Goal: Task Accomplishment & Management: Manage account settings

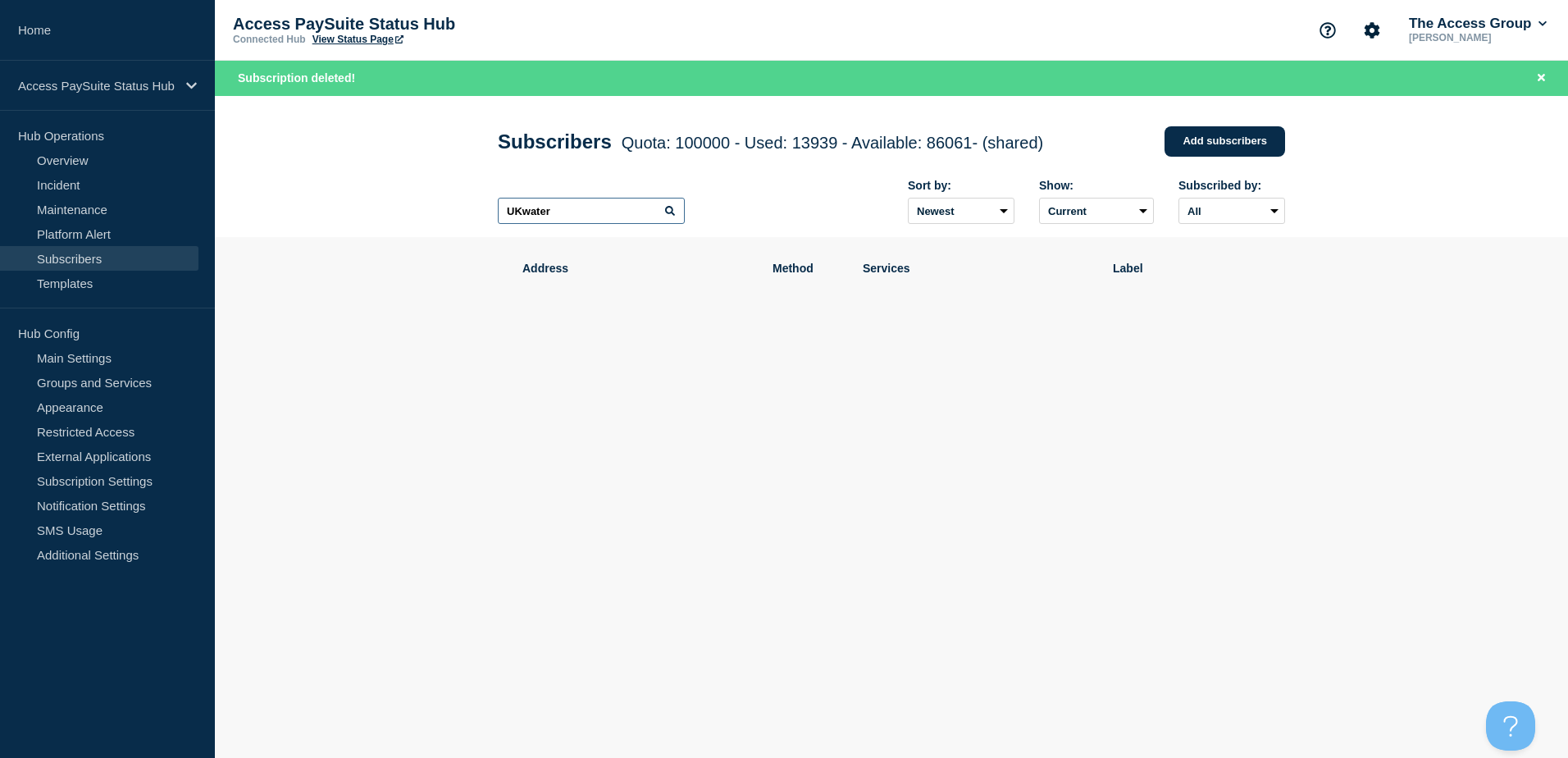
drag, startPoint x: 583, startPoint y: 212, endPoint x: 370, endPoint y: 213, distance: 213.0
click at [370, 213] on header "Subscribers Quota: 100000 - Used: 13939 - Available: 86061 - (shared) Quota Use…" at bounding box center [891, 167] width 1354 height 142
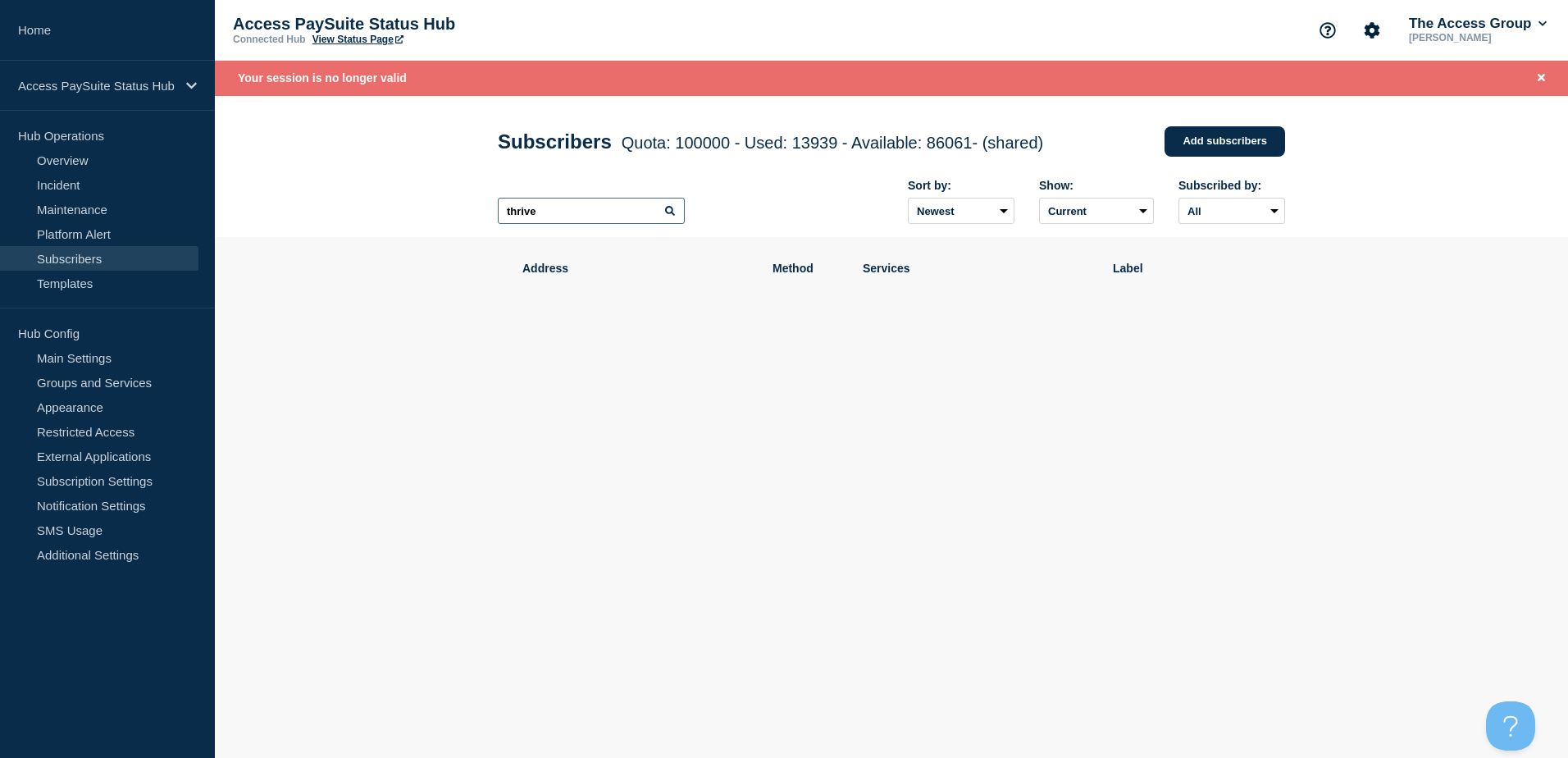
type input "thrive"
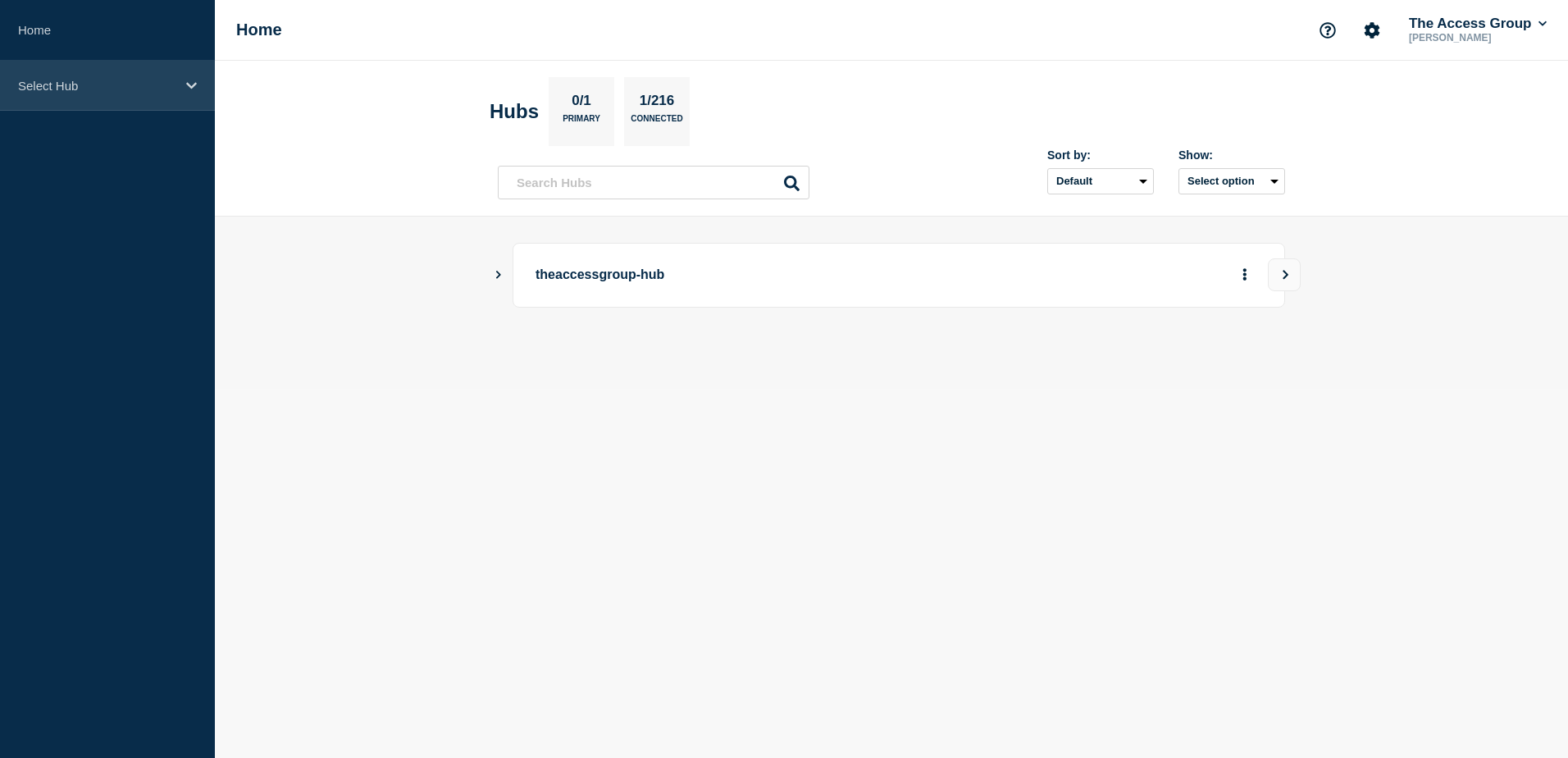
click at [68, 83] on p "Select Hub" at bounding box center [97, 85] width 157 height 14
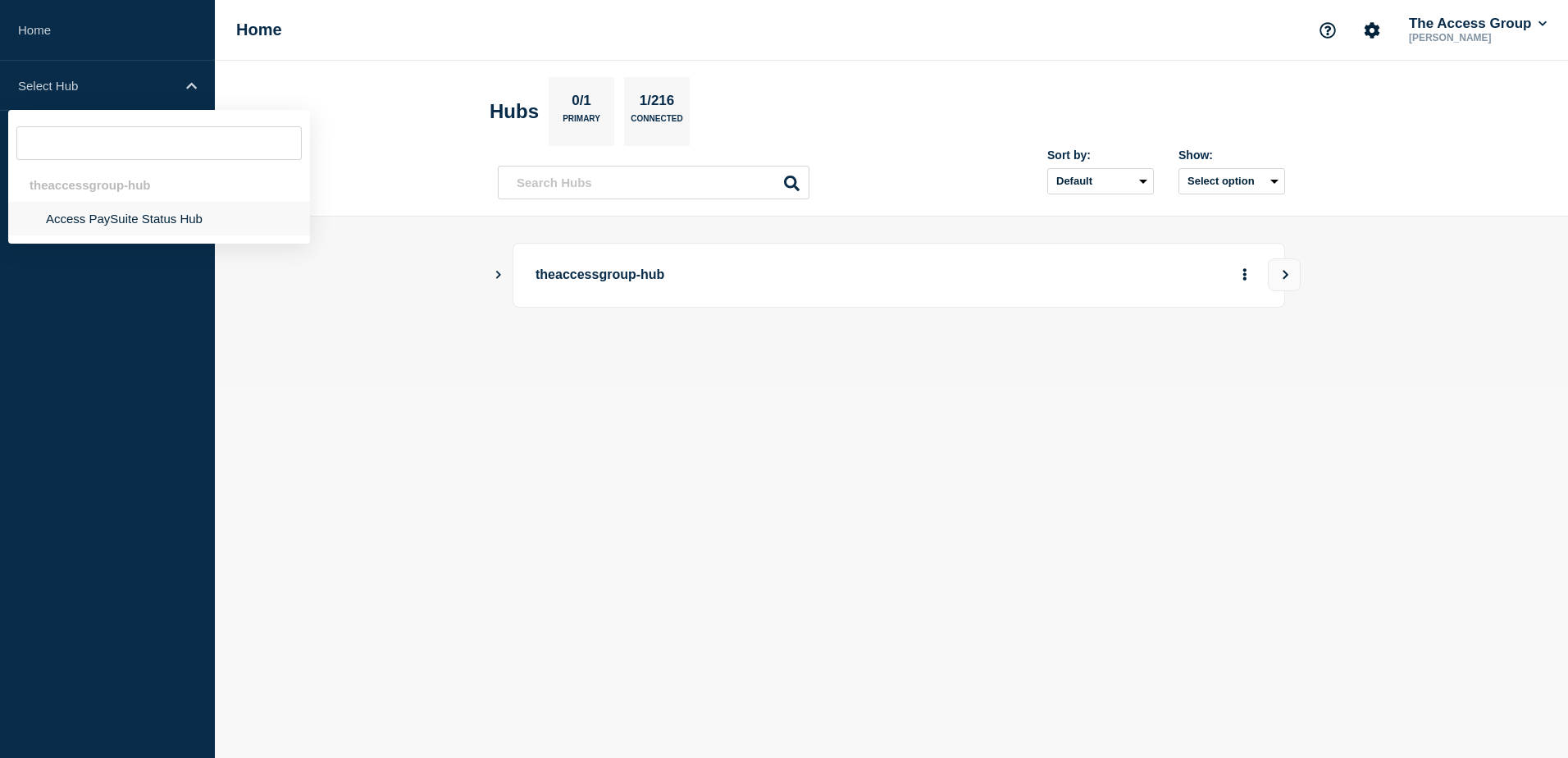
click at [66, 217] on li "Access PaySuite Status Hub" at bounding box center [159, 218] width 302 height 34
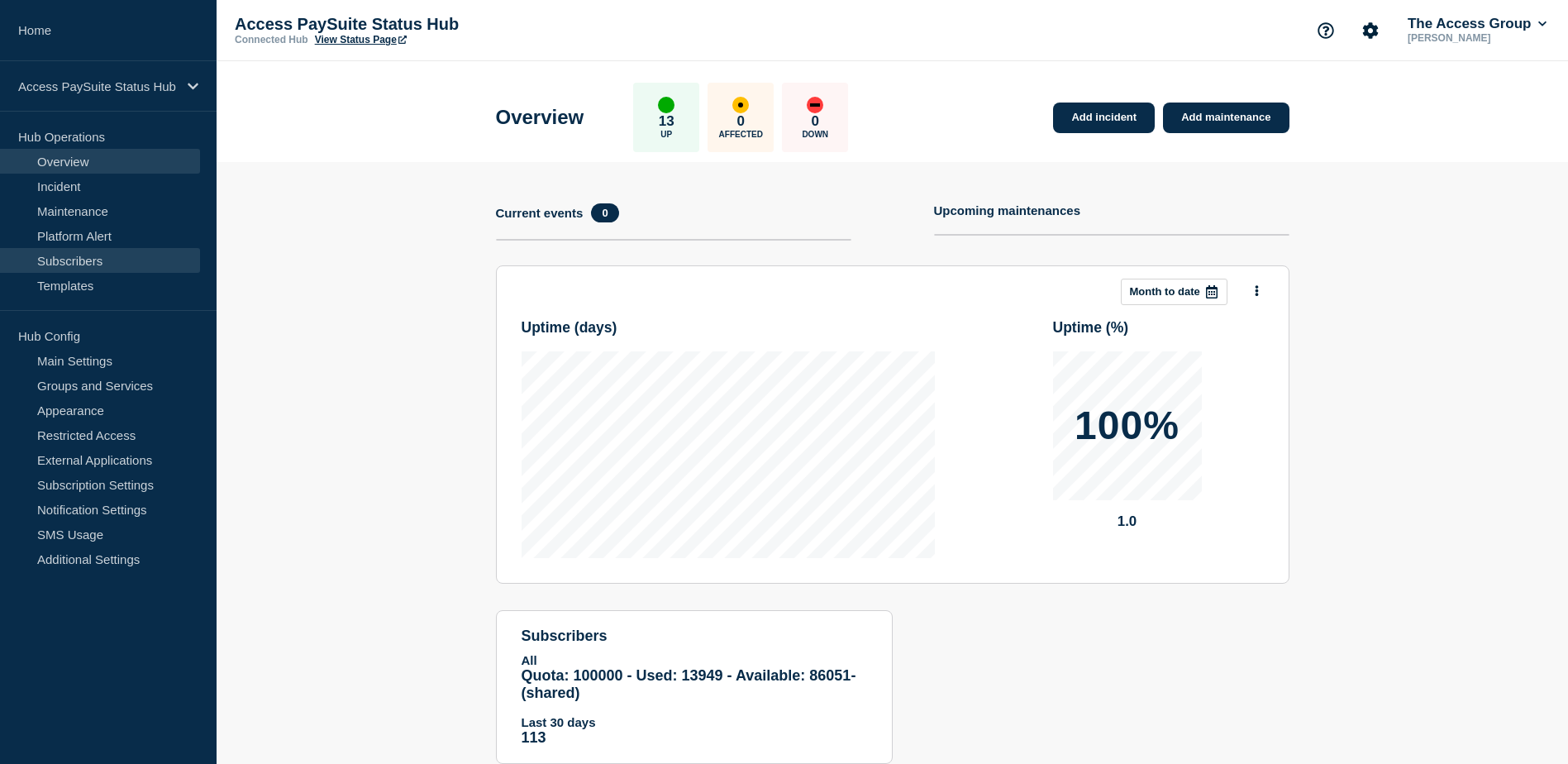
click at [72, 264] on link "Subscribers" at bounding box center [100, 260] width 200 height 25
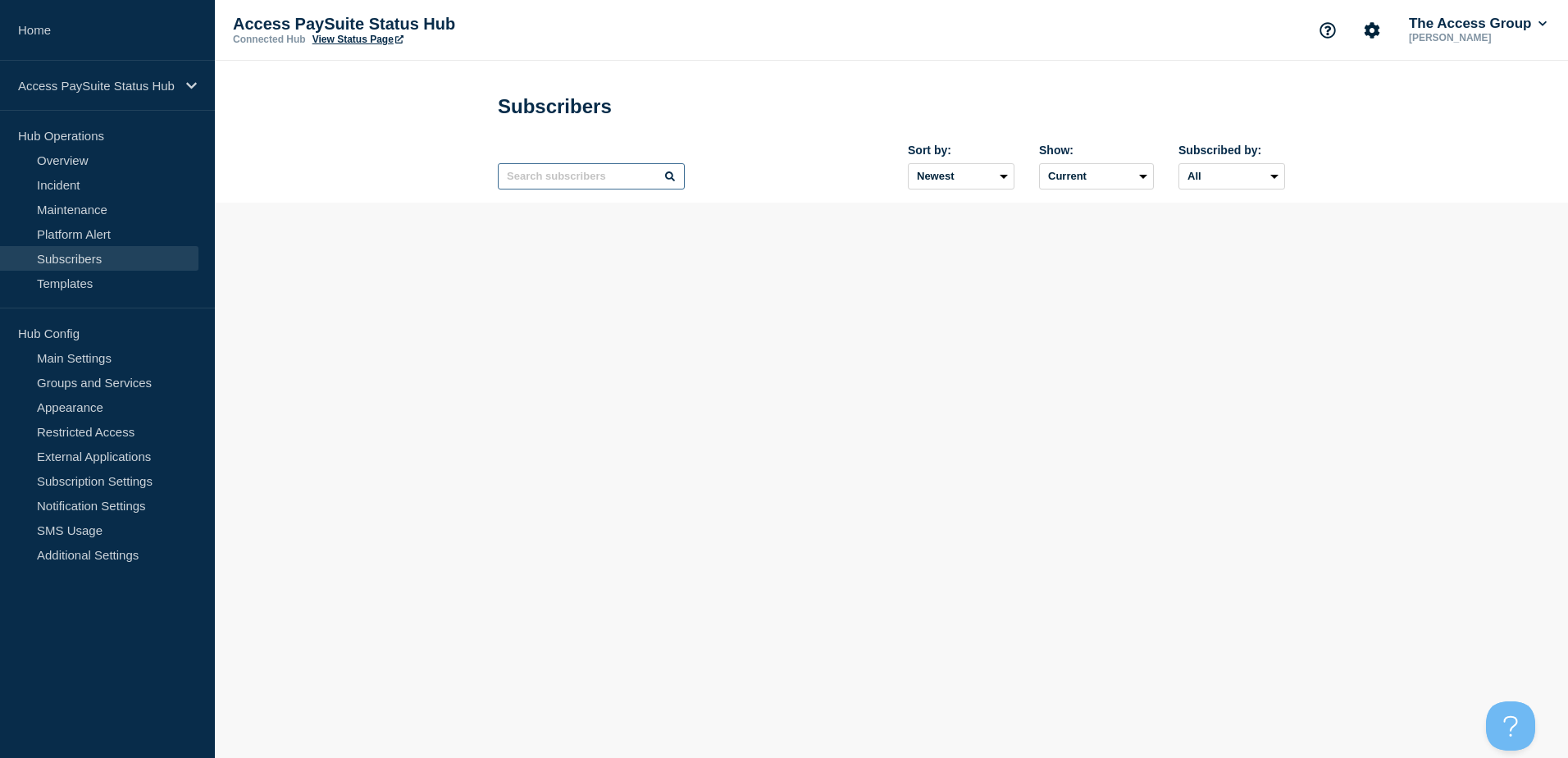
click at [580, 183] on input "text" at bounding box center [591, 176] width 187 height 26
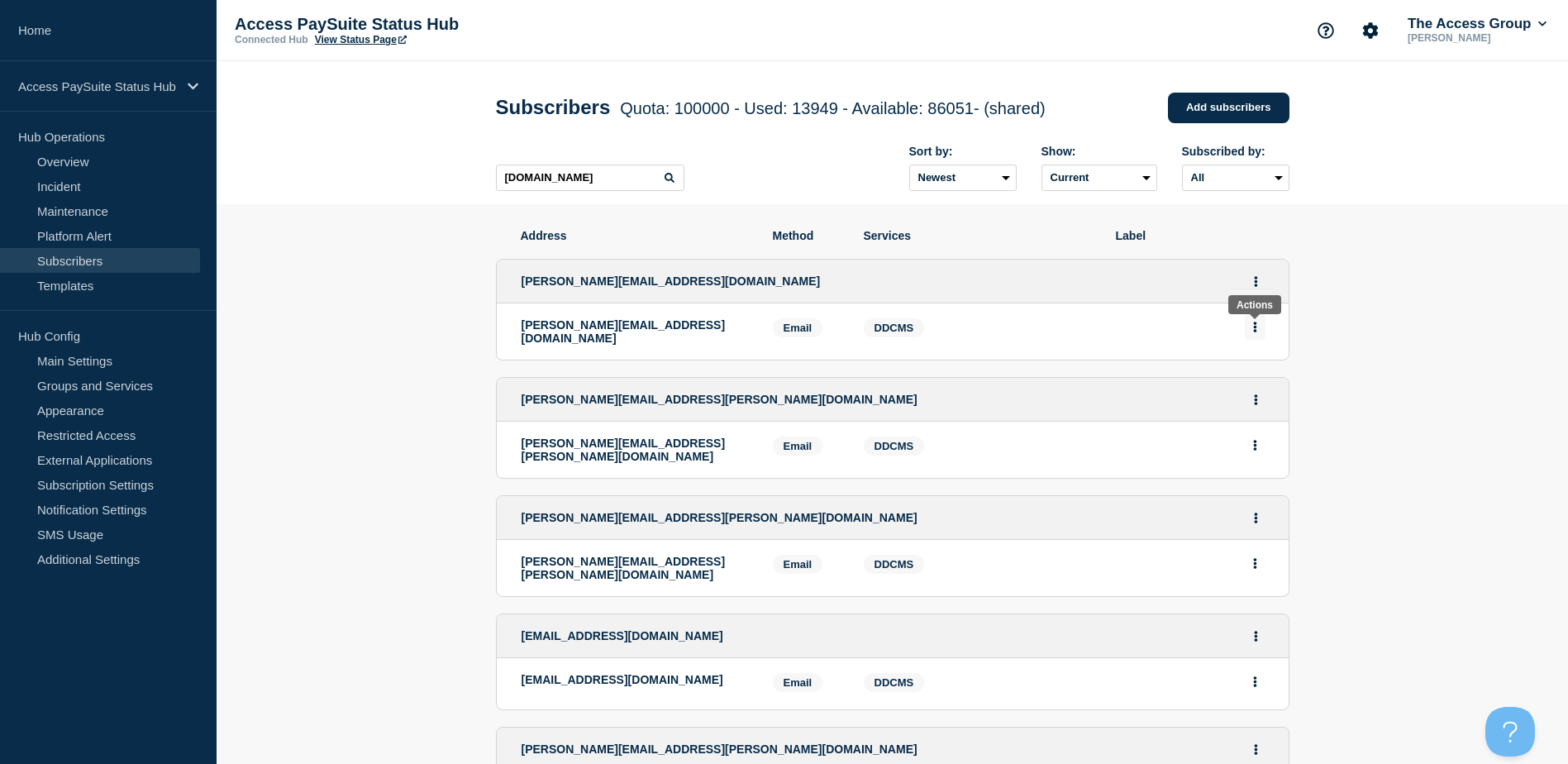
click at [1255, 331] on icon "Actions" at bounding box center [1254, 327] width 3 height 11
click at [1256, 369] on div "Delete" at bounding box center [1255, 374] width 77 height 60
click at [1253, 378] on button "Delete" at bounding box center [1255, 373] width 31 height 13
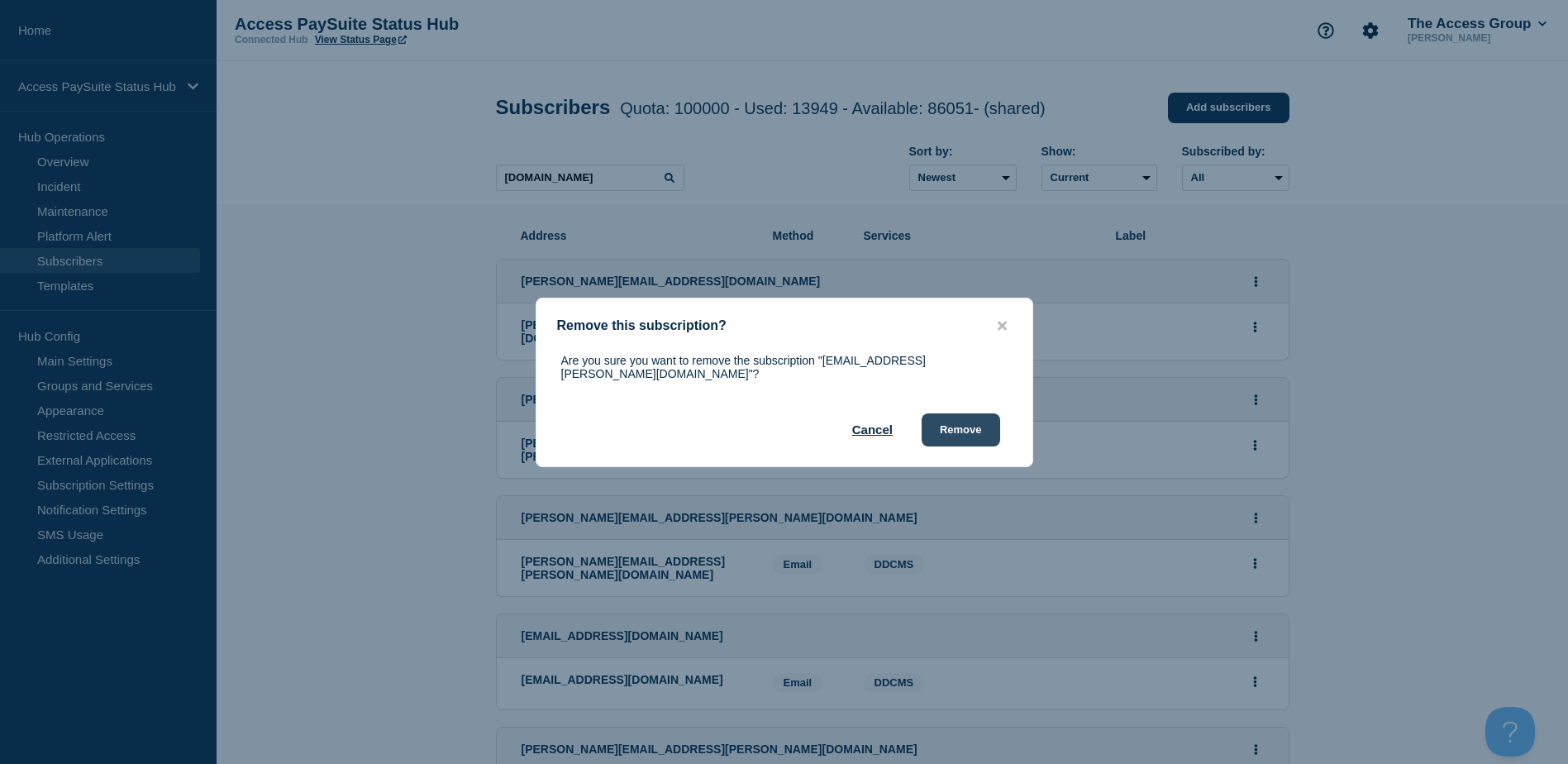
click at [954, 426] on button "Remove" at bounding box center [960, 429] width 78 height 33
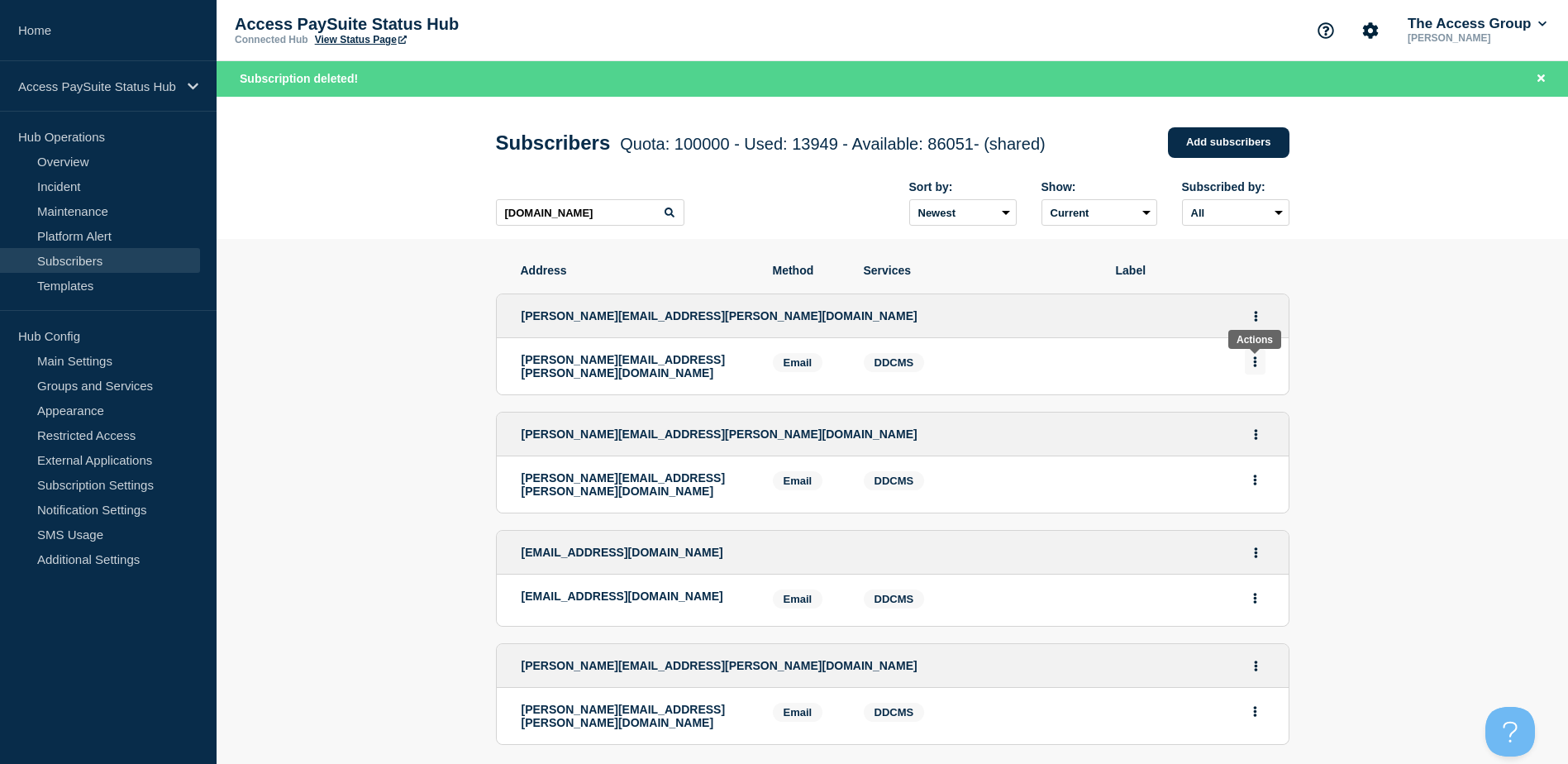
click at [1259, 367] on button "Actions" at bounding box center [1254, 362] width 20 height 26
click at [1254, 406] on li "Delete" at bounding box center [1255, 408] width 31 height 14
click at [1256, 410] on button "Delete" at bounding box center [1255, 408] width 31 height 13
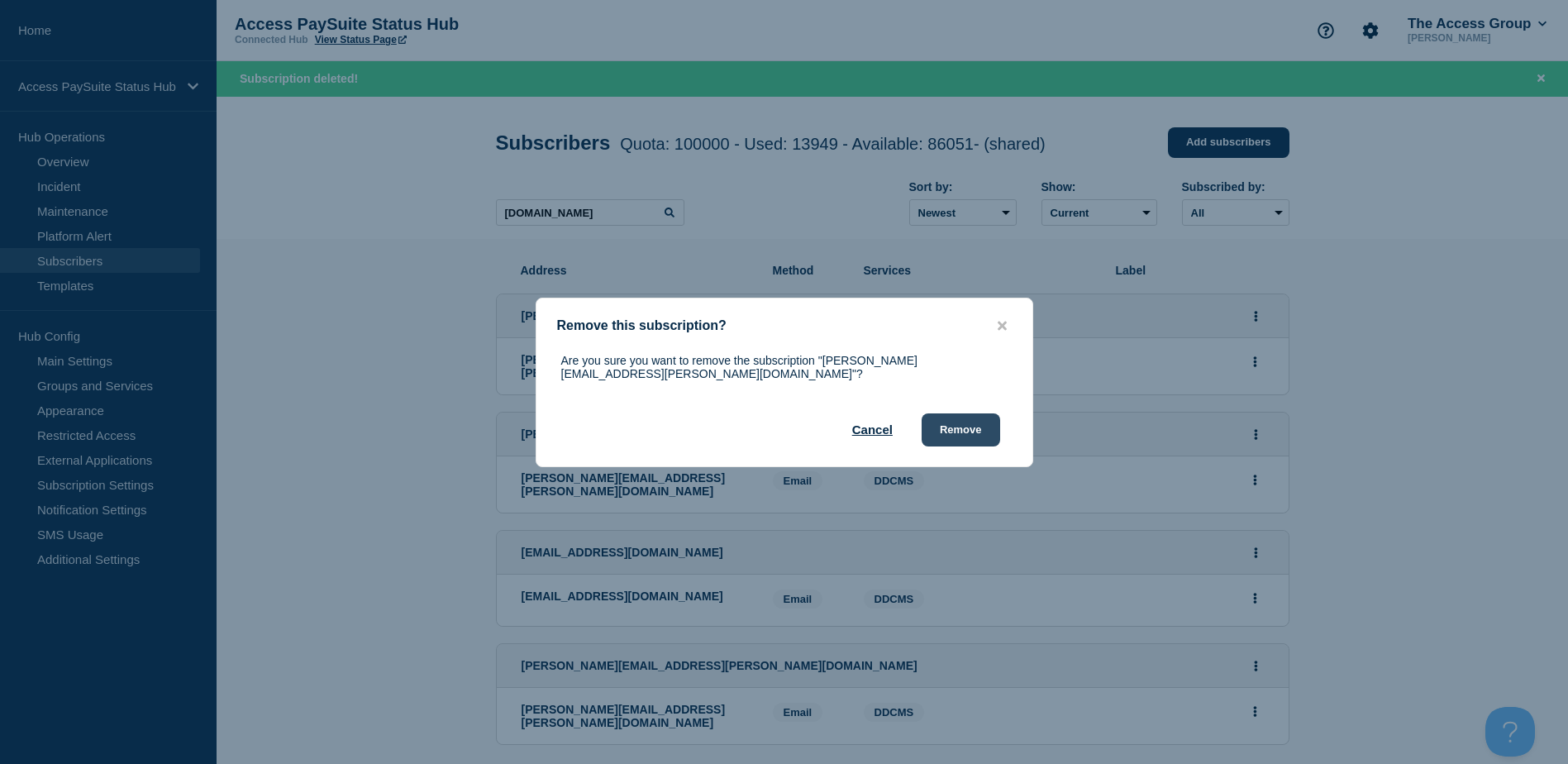
click at [968, 423] on button "Remove" at bounding box center [960, 429] width 78 height 33
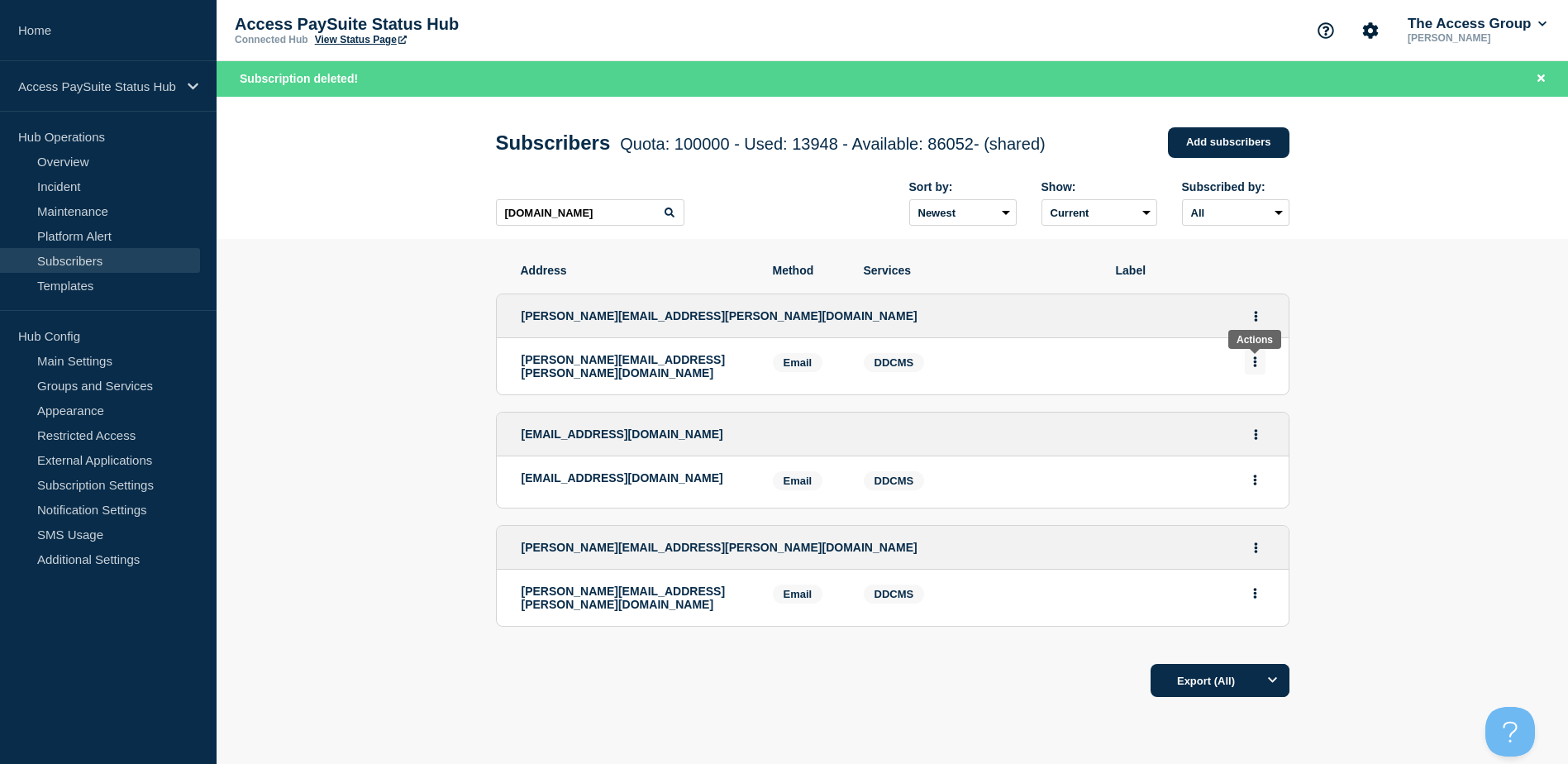
click at [1253, 362] on icon "Actions" at bounding box center [1255, 361] width 4 height 11
click at [1246, 413] on button "Delete" at bounding box center [1255, 408] width 31 height 13
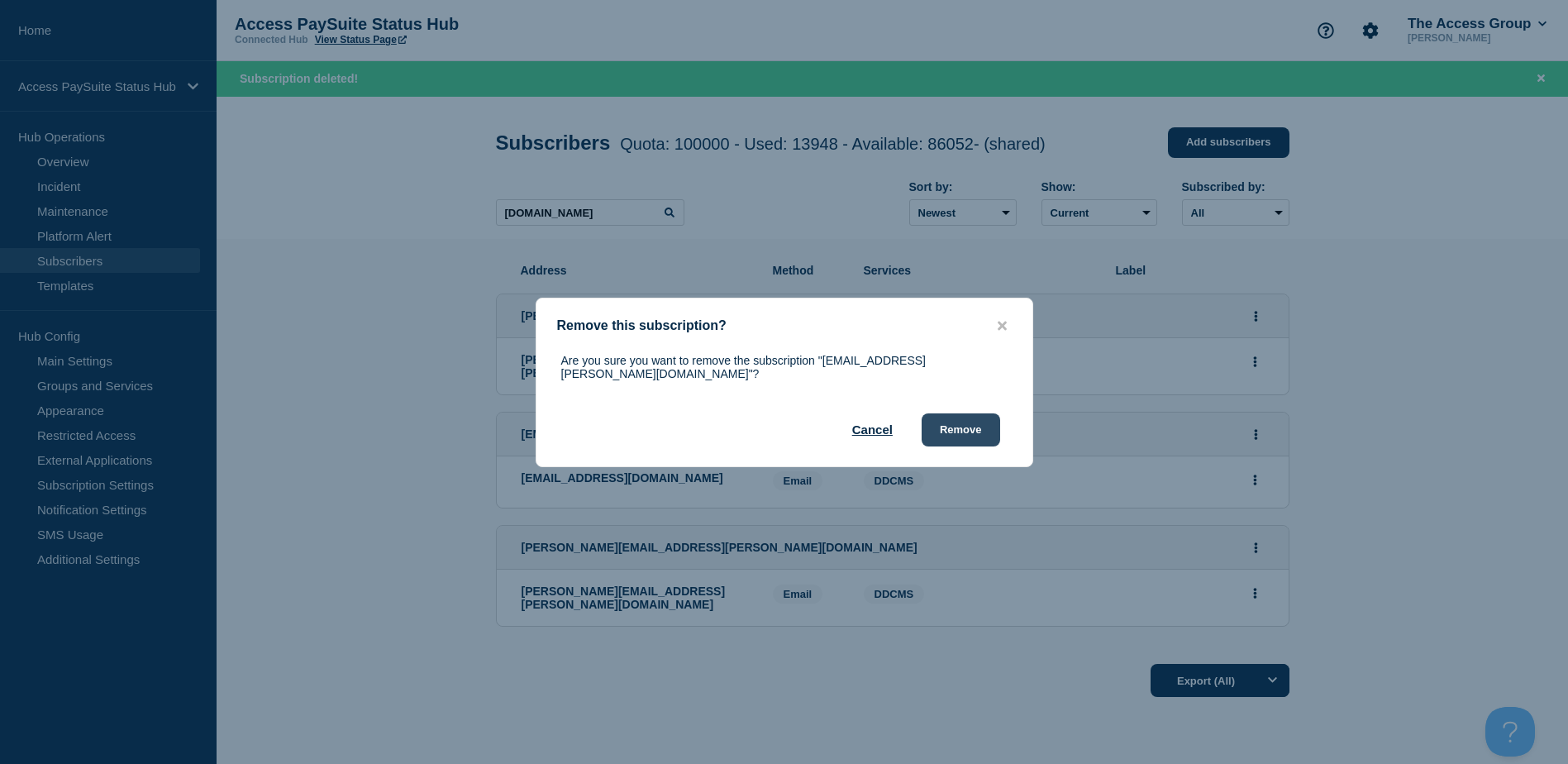
click at [977, 427] on button "Remove" at bounding box center [960, 429] width 78 height 33
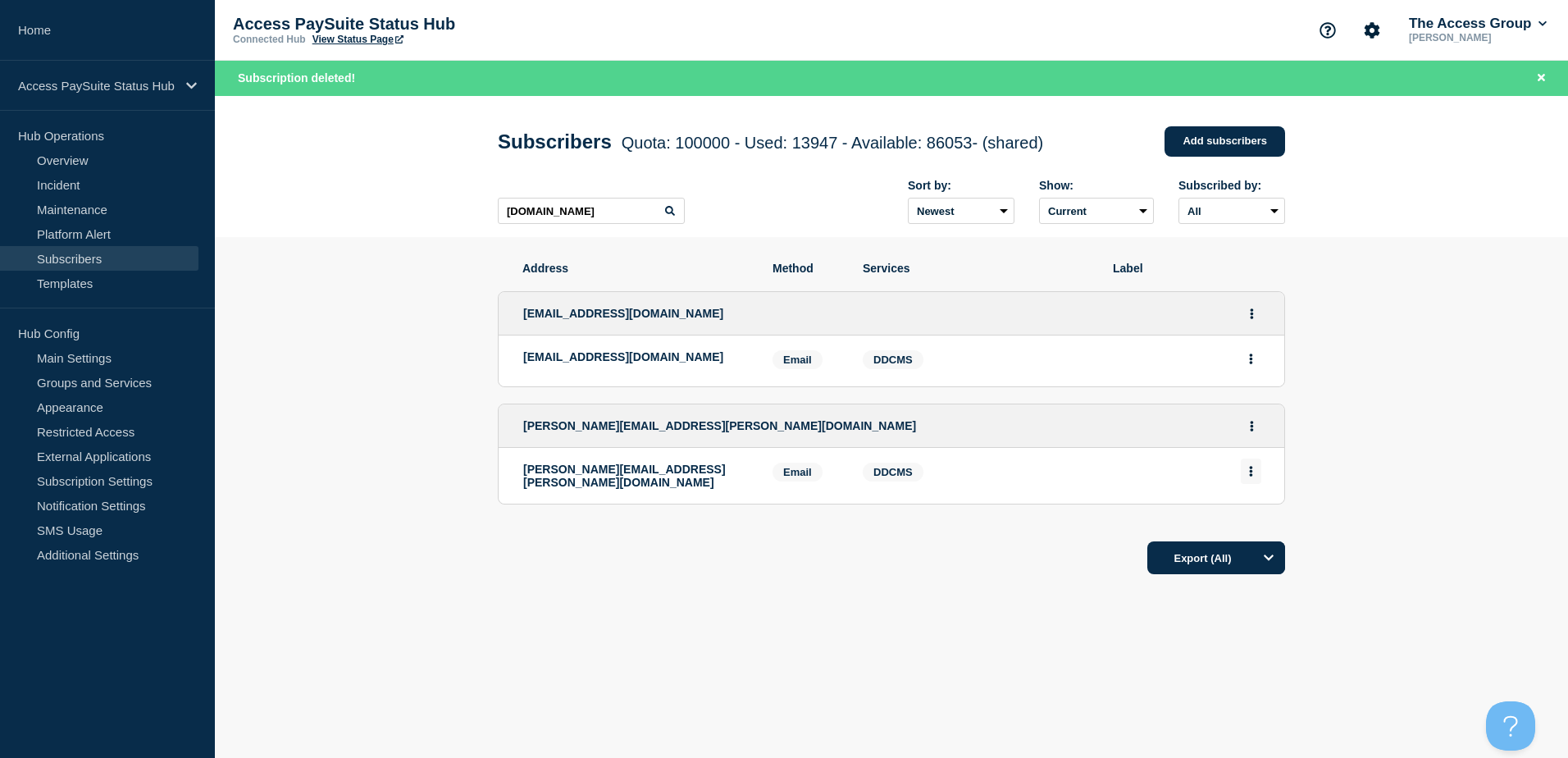
click at [1252, 471] on icon "Actions" at bounding box center [1251, 471] width 3 height 11
click at [1248, 521] on button "Delete" at bounding box center [1251, 517] width 31 height 12
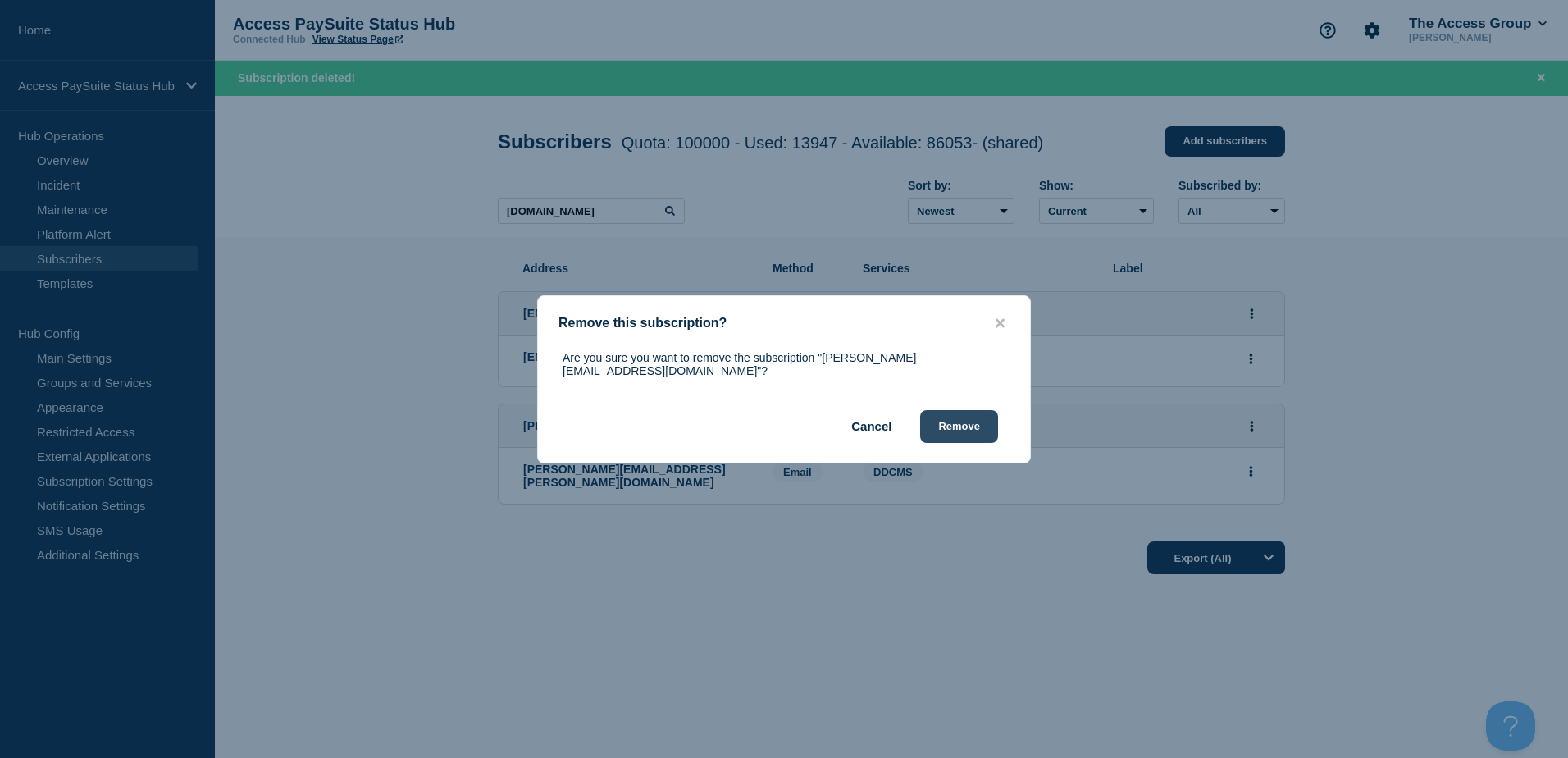
click at [962, 421] on button "Remove" at bounding box center [959, 426] width 78 height 33
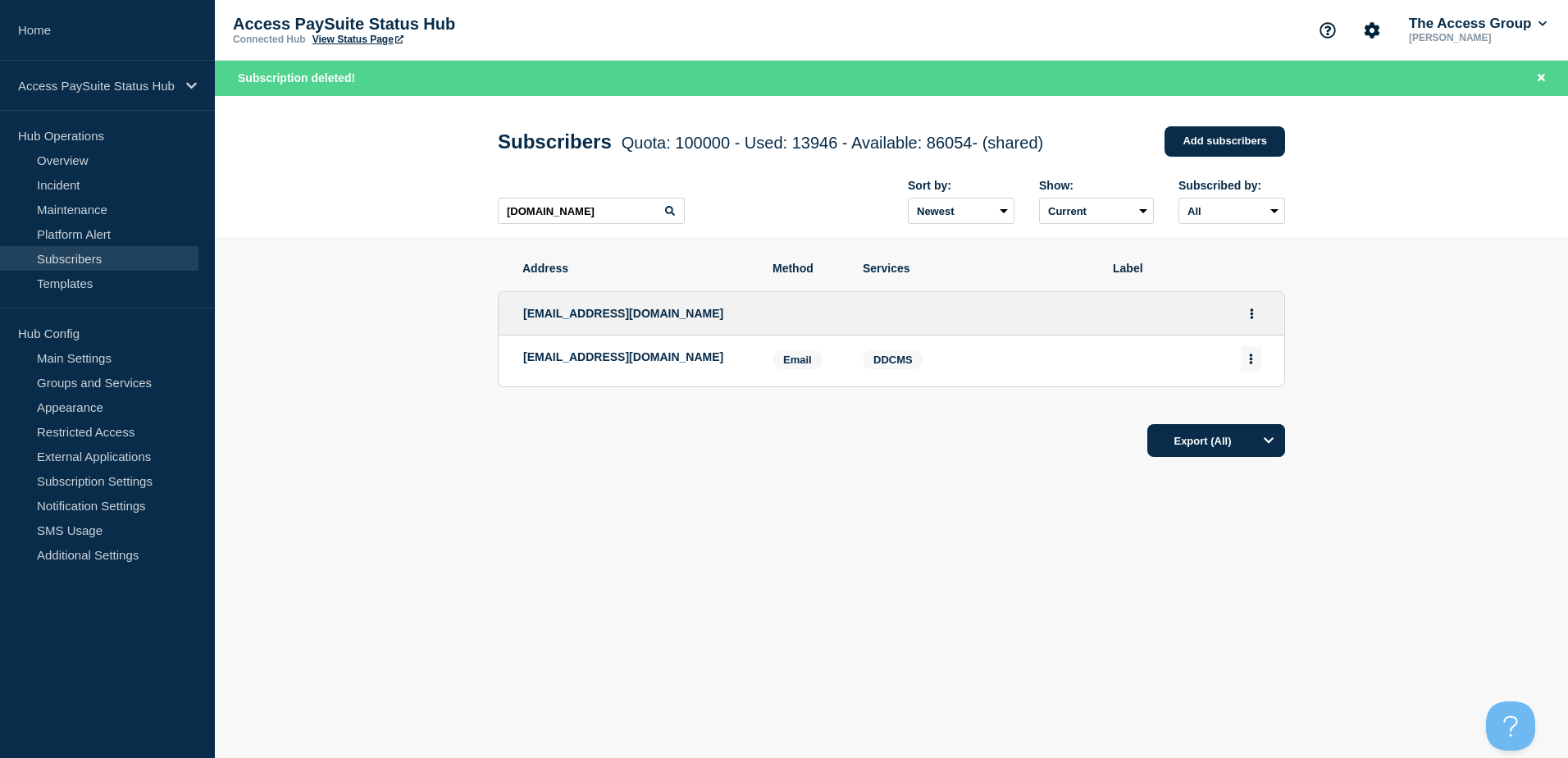
click at [1251, 364] on icon "Actions" at bounding box center [1251, 358] width 3 height 11
click at [1252, 405] on button "Delete" at bounding box center [1251, 405] width 31 height 12
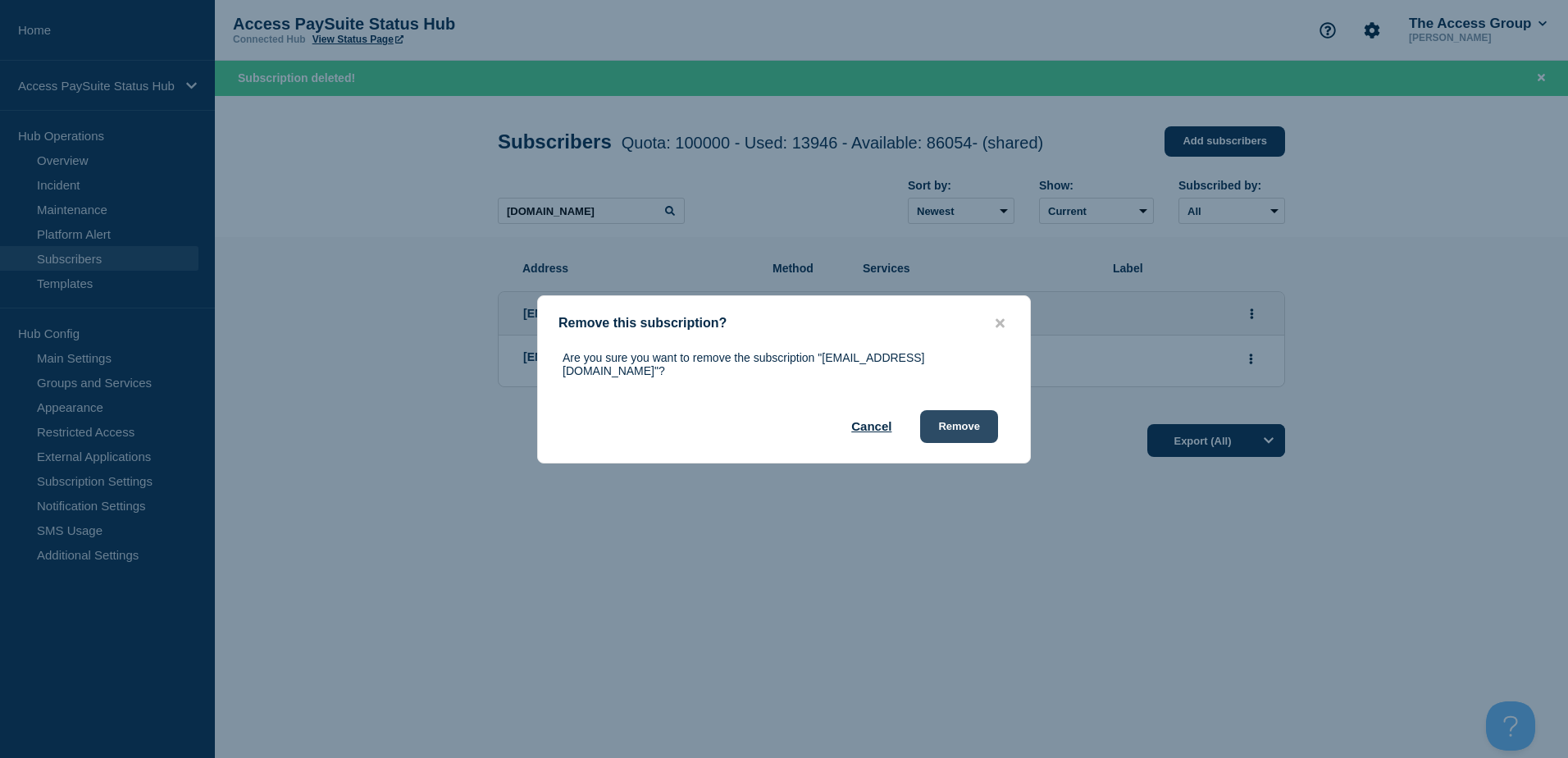
click at [970, 414] on button "Remove" at bounding box center [959, 426] width 78 height 33
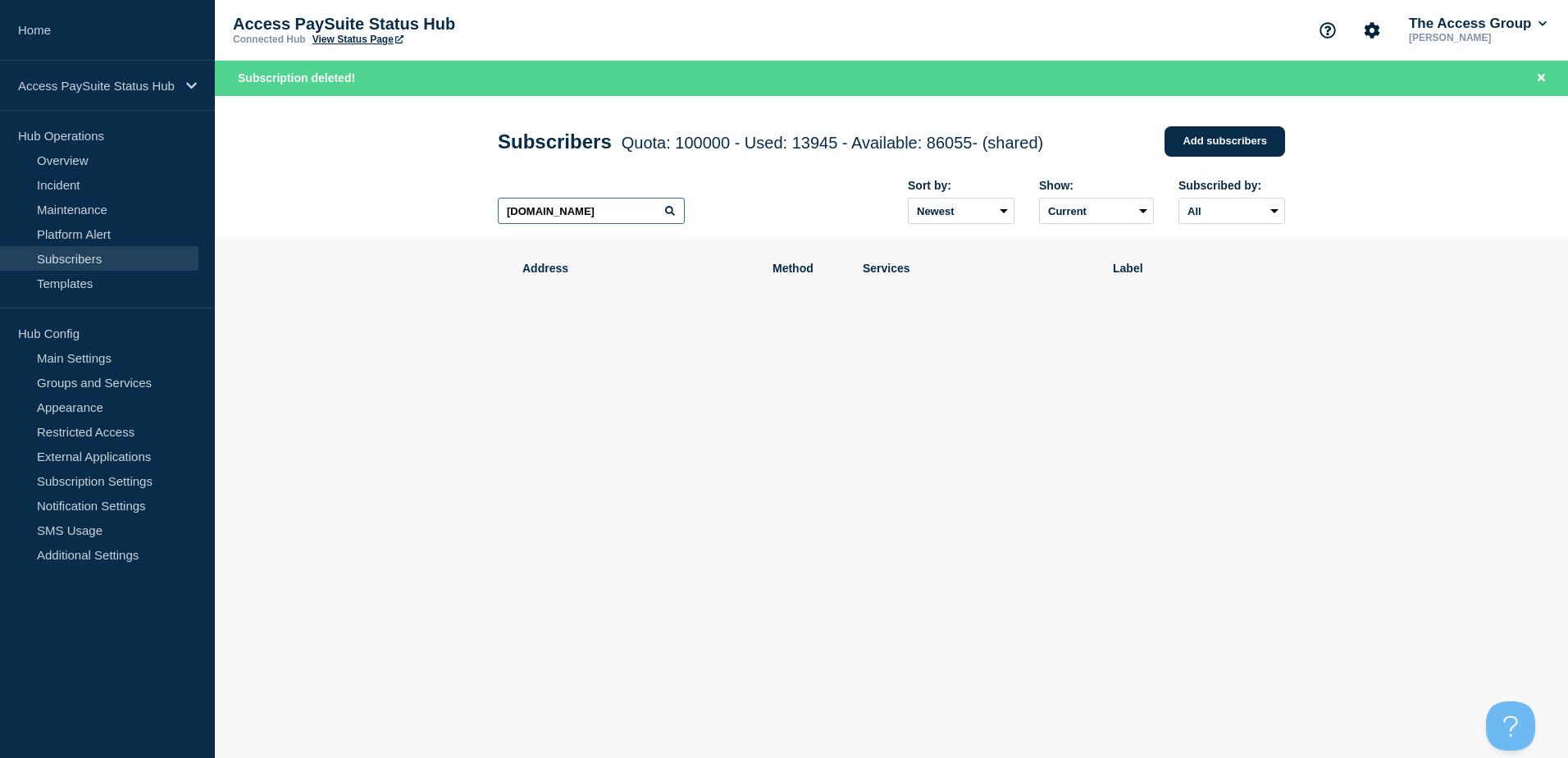
drag, startPoint x: 575, startPoint y: 205, endPoint x: 474, endPoint y: 212, distance: 101.2
click at [474, 212] on header "Subscribers Quota: 100000 - Used: 13945 - Available: 86055 - (shared) Quota Use…" at bounding box center [891, 167] width 1354 height 142
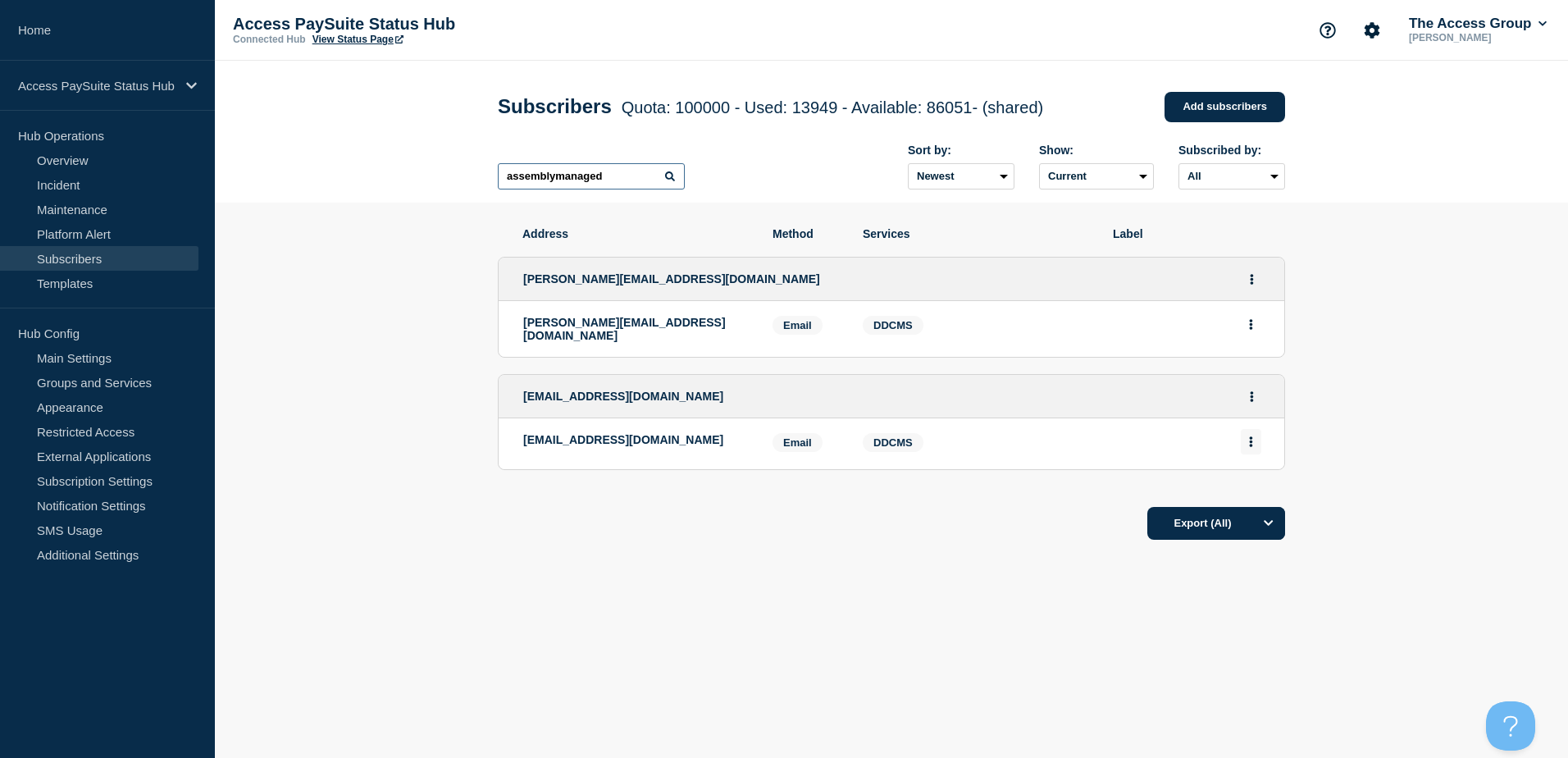
type input "assemblymanaged"
click at [1256, 442] on button "Actions" at bounding box center [1250, 441] width 20 height 26
click at [1242, 488] on button "Delete" at bounding box center [1251, 488] width 31 height 12
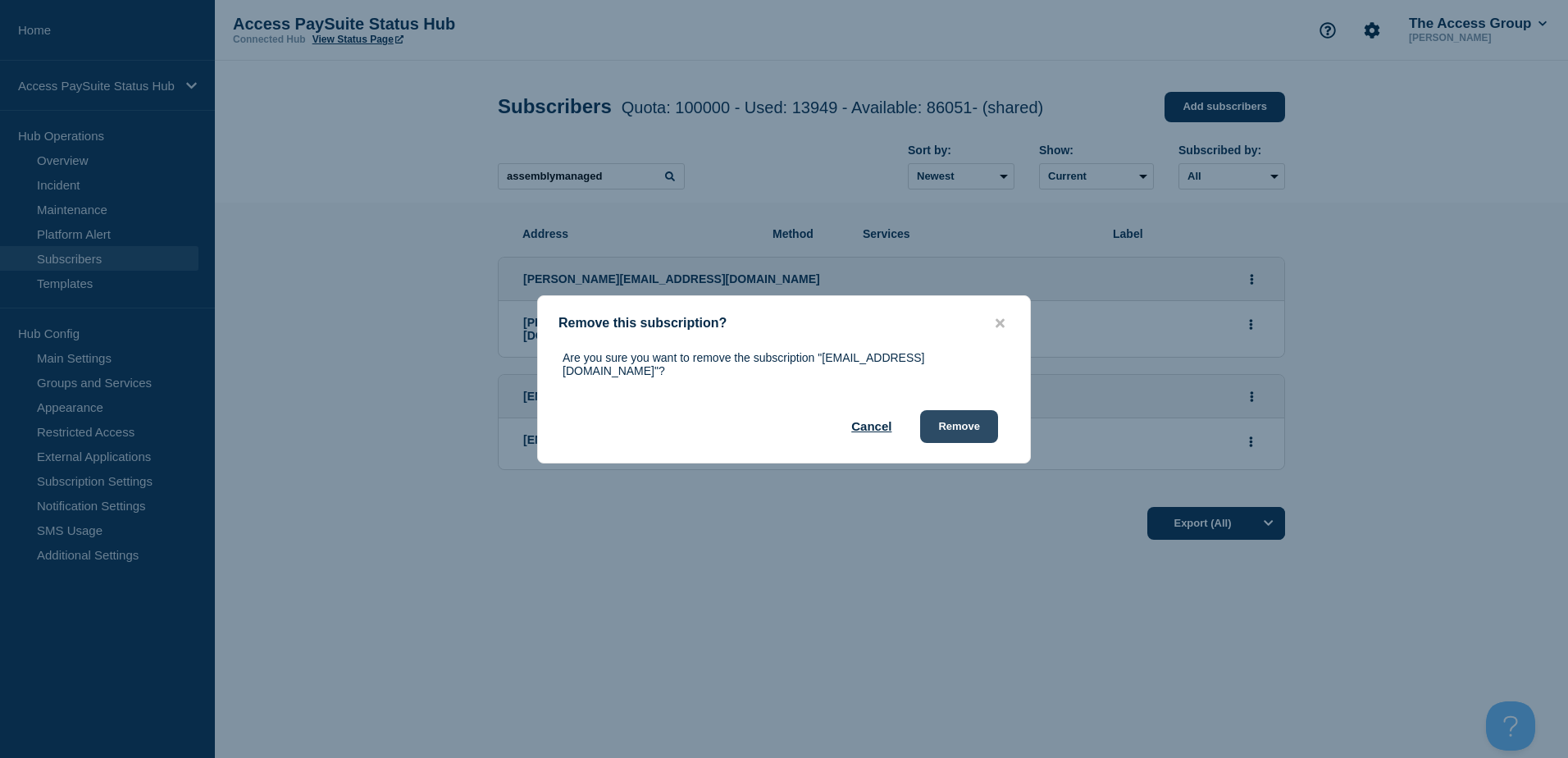
click at [975, 425] on button "Remove" at bounding box center [959, 426] width 78 height 33
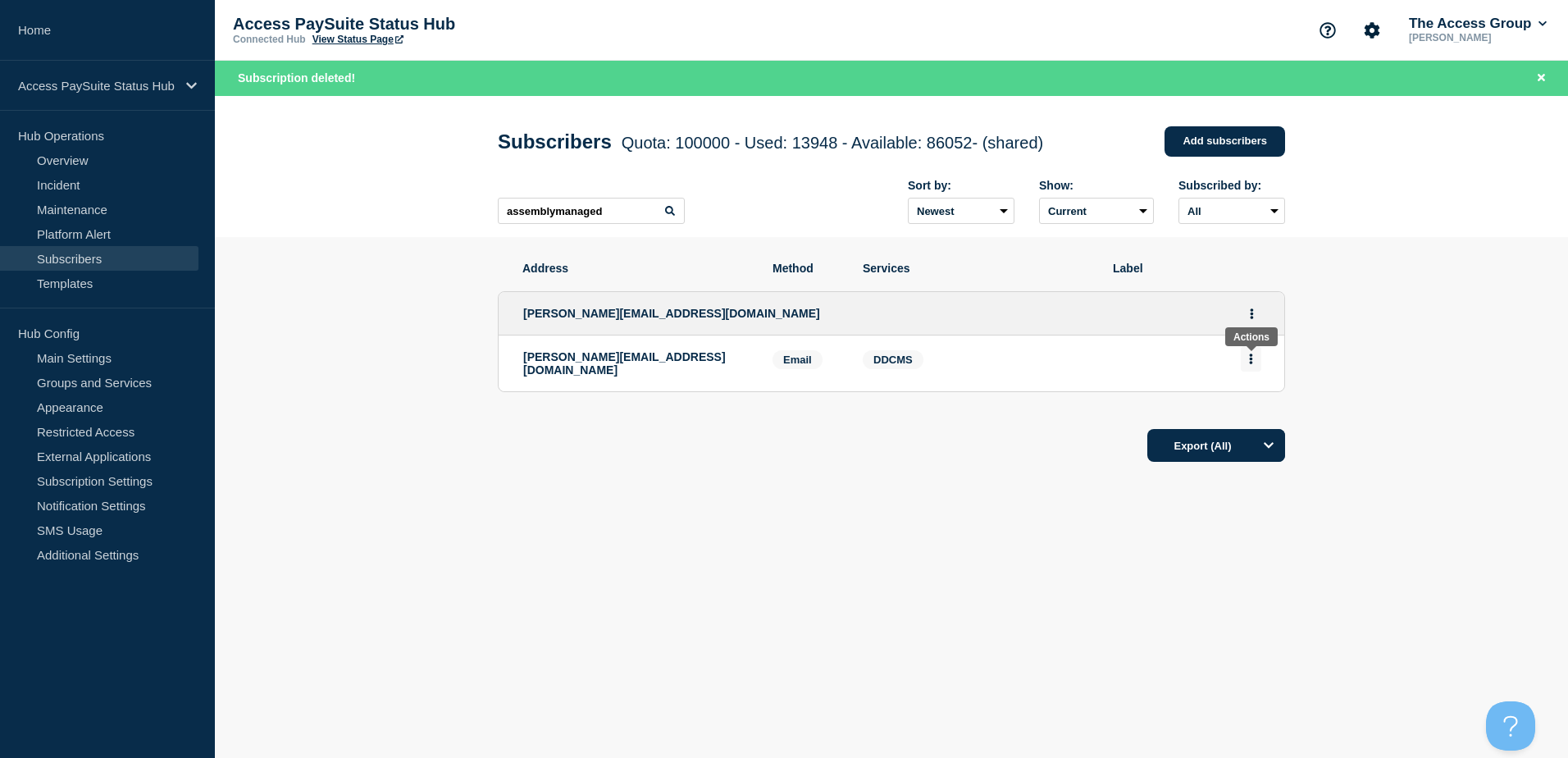
click at [1250, 365] on icon "Actions" at bounding box center [1251, 358] width 4 height 11
click at [1244, 407] on button "Delete" at bounding box center [1251, 405] width 31 height 12
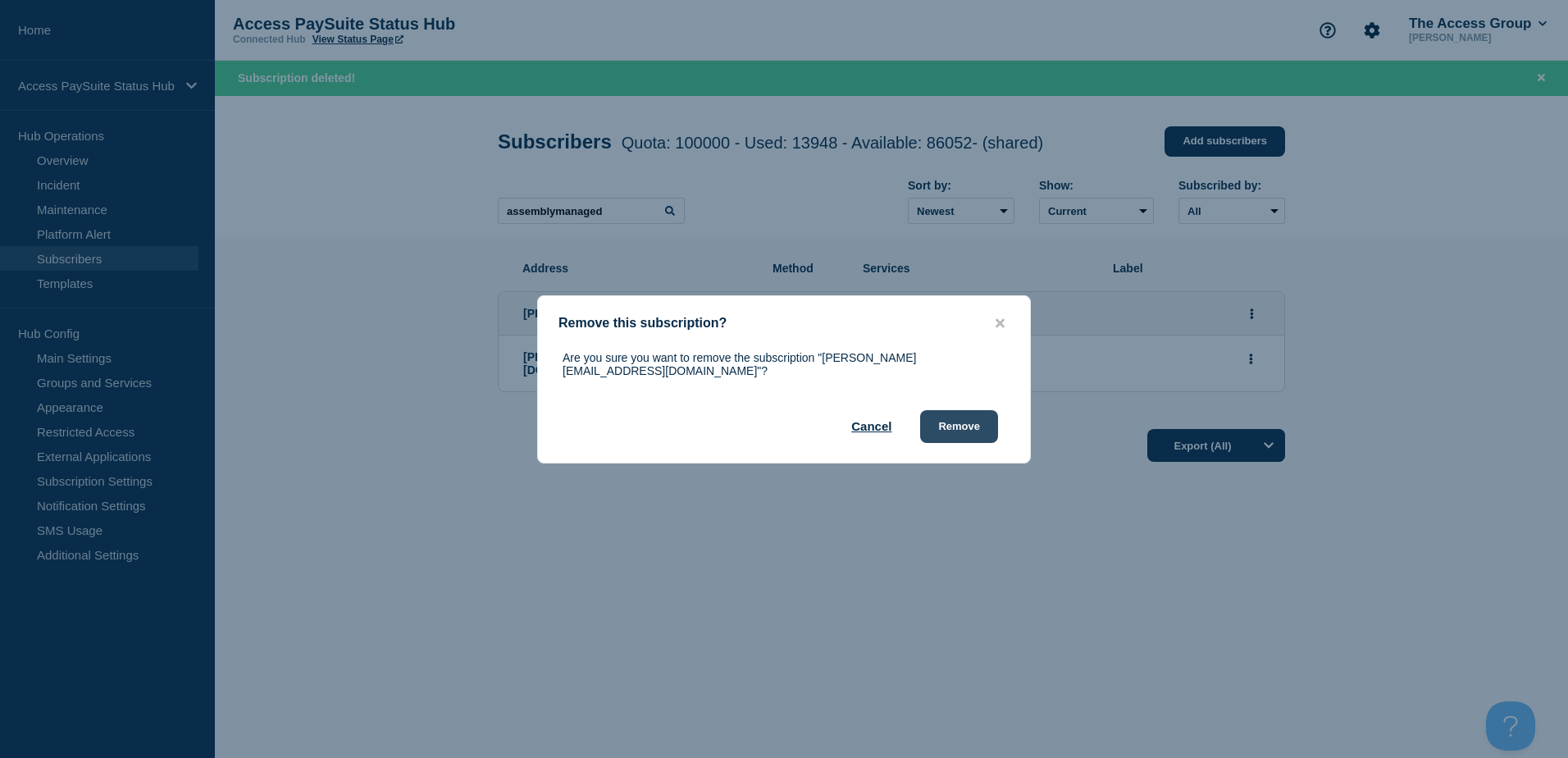
click at [970, 422] on button "Remove" at bounding box center [959, 426] width 78 height 33
